Goal: Find specific page/section: Find specific page/section

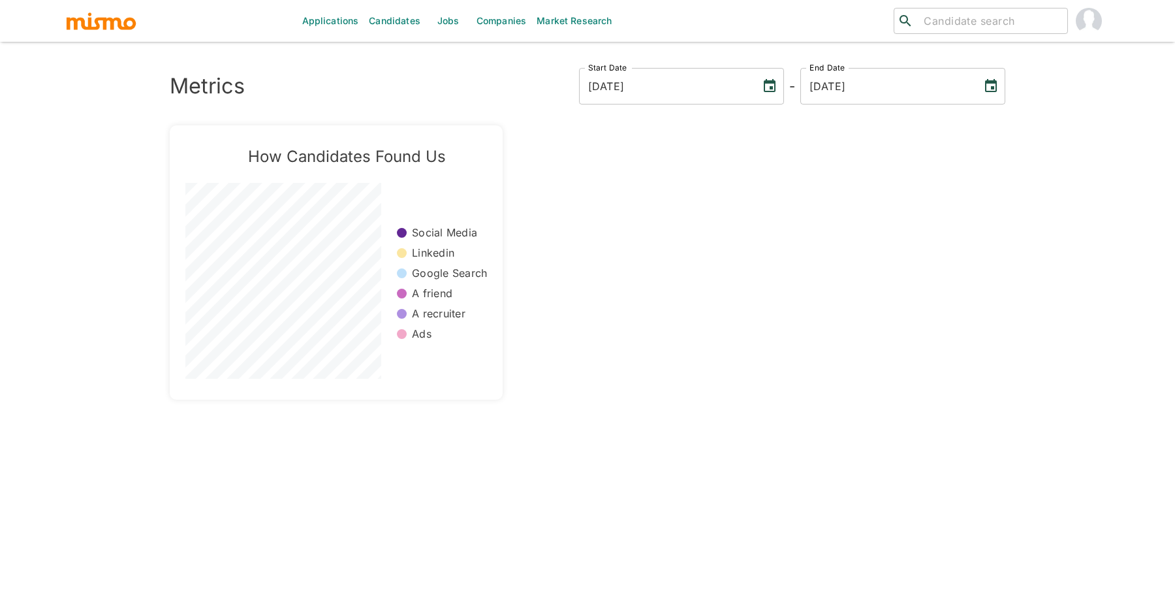
click at [448, 29] on link "Jobs" at bounding box center [449, 21] width 46 height 42
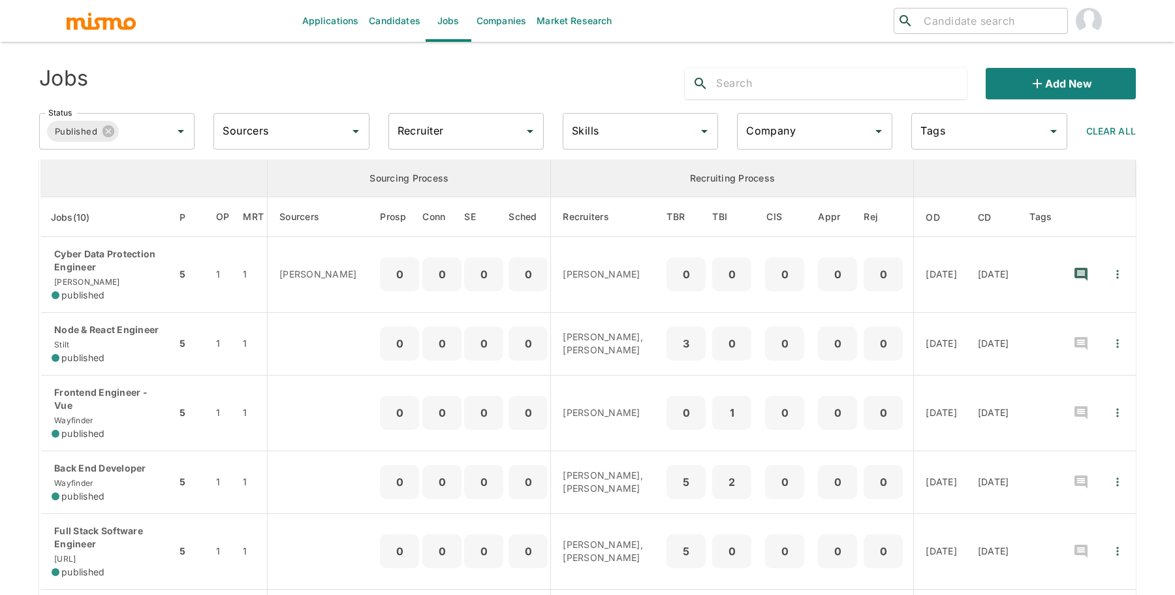
click at [422, 138] on input "Recruiter" at bounding box center [456, 131] width 124 height 25
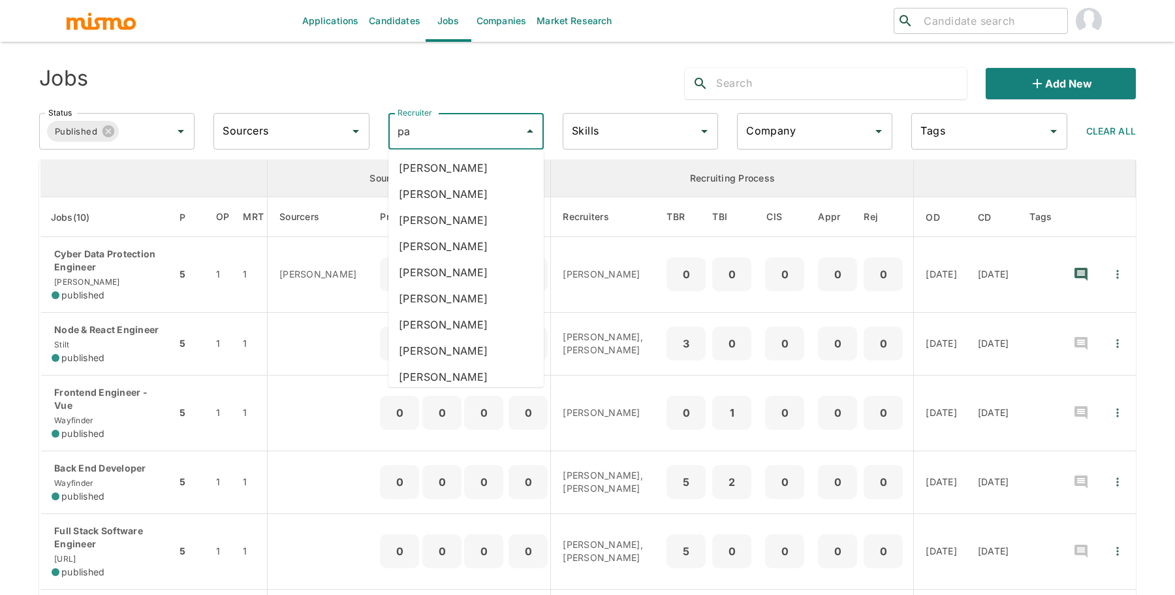
type input "pao"
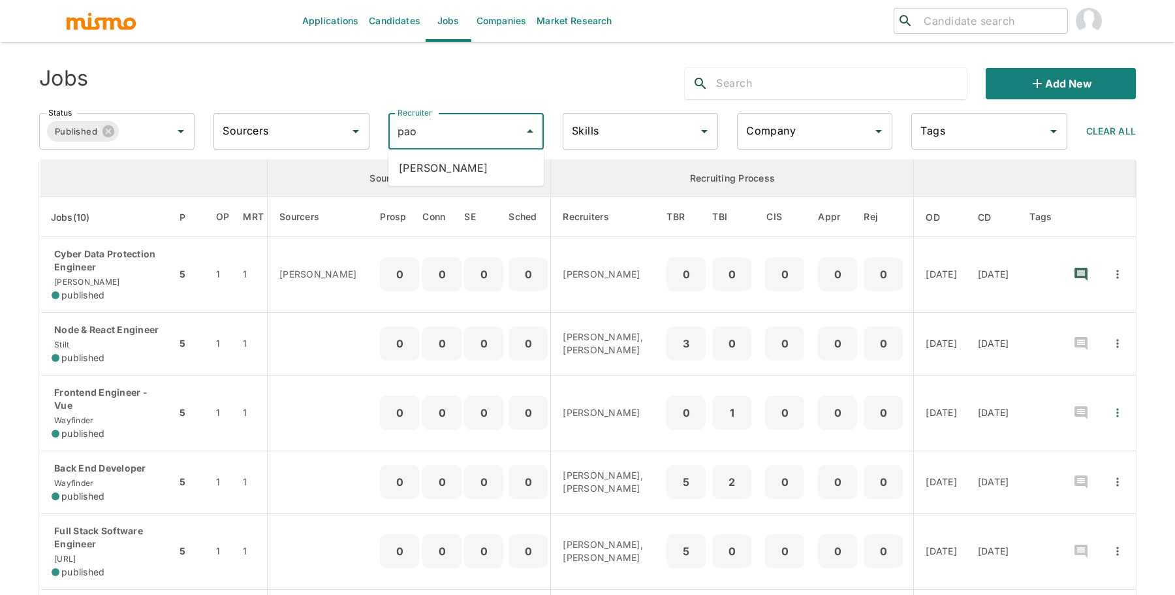
click at [431, 168] on li "[PERSON_NAME]" at bounding box center [465, 168] width 155 height 26
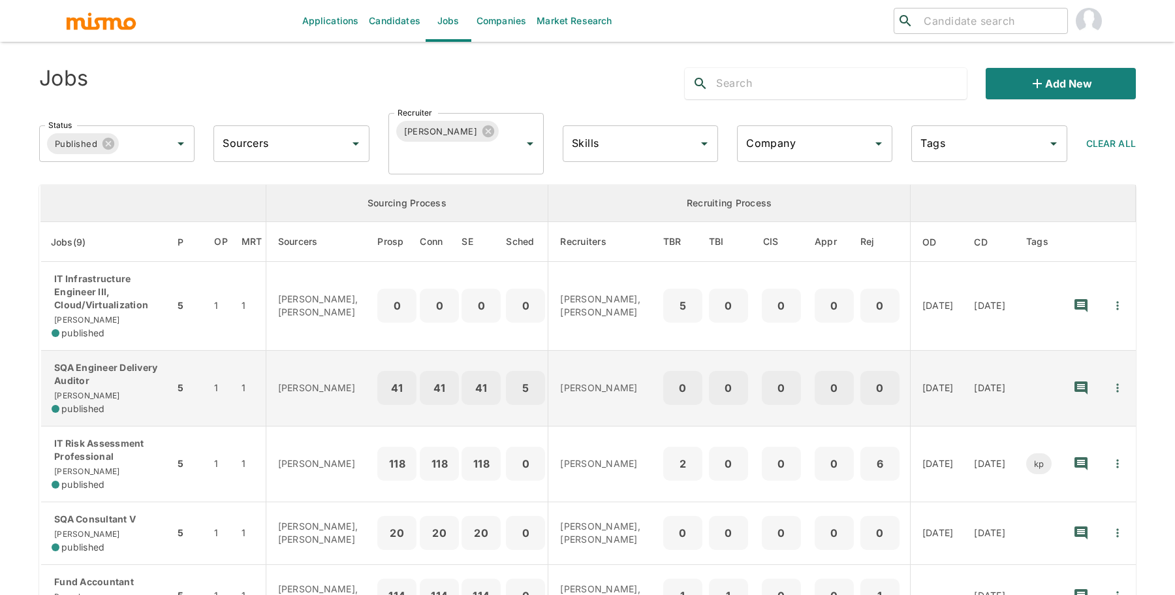
click at [122, 387] on div "SQA Engineer Delivery Auditor Kaiser published" at bounding box center [108, 388] width 112 height 54
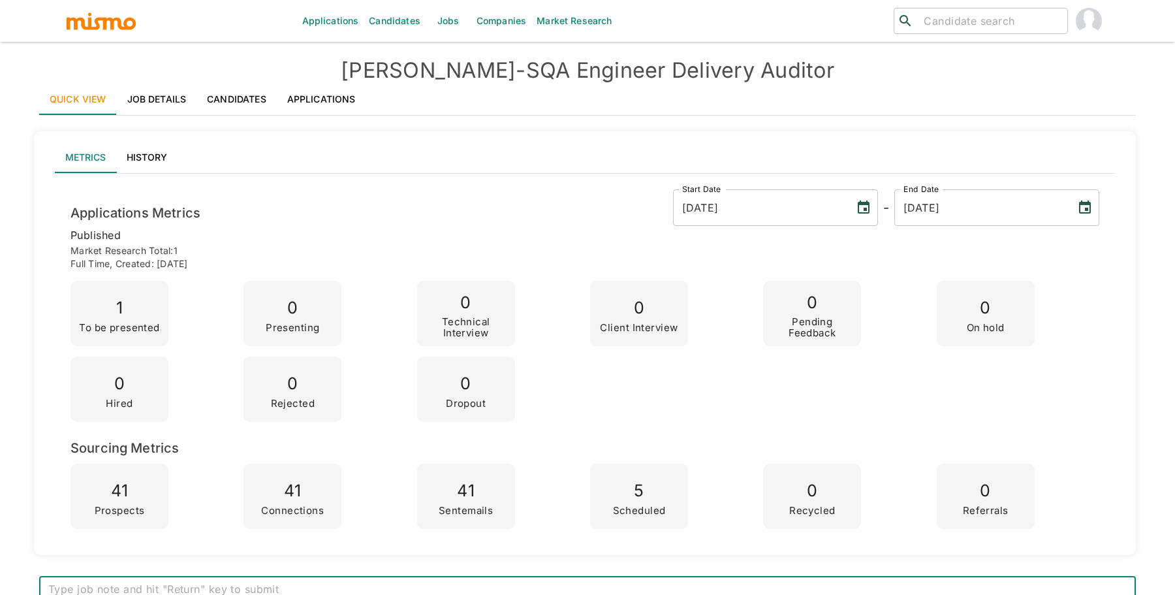
click at [148, 99] on link "Job Details" at bounding box center [157, 99] width 80 height 31
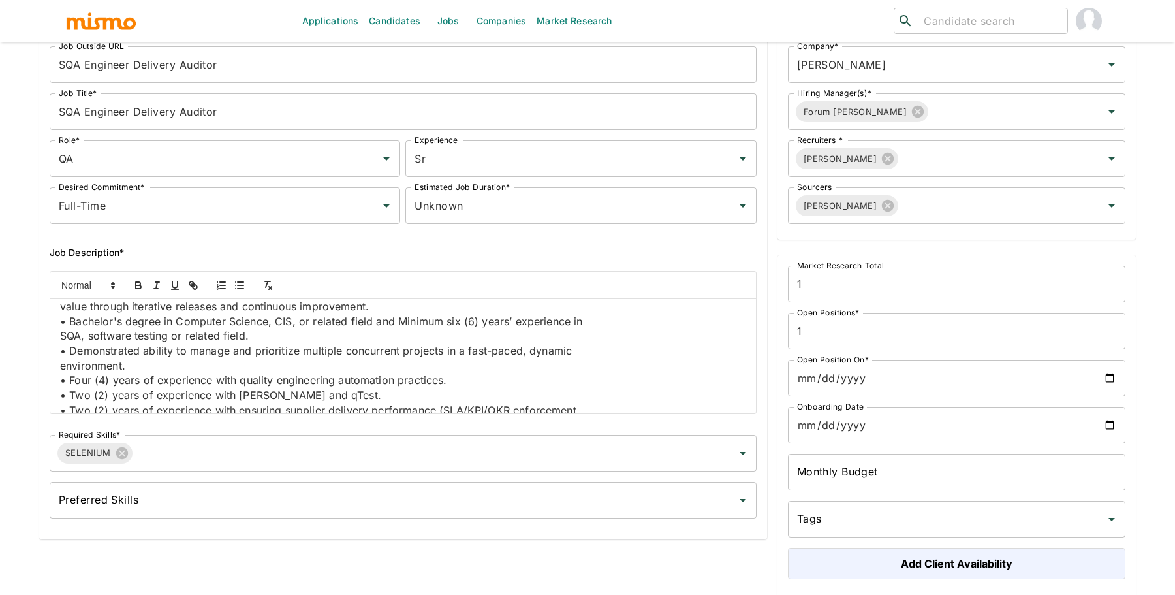
scroll to position [895, 0]
